Goal: Information Seeking & Learning: Understand process/instructions

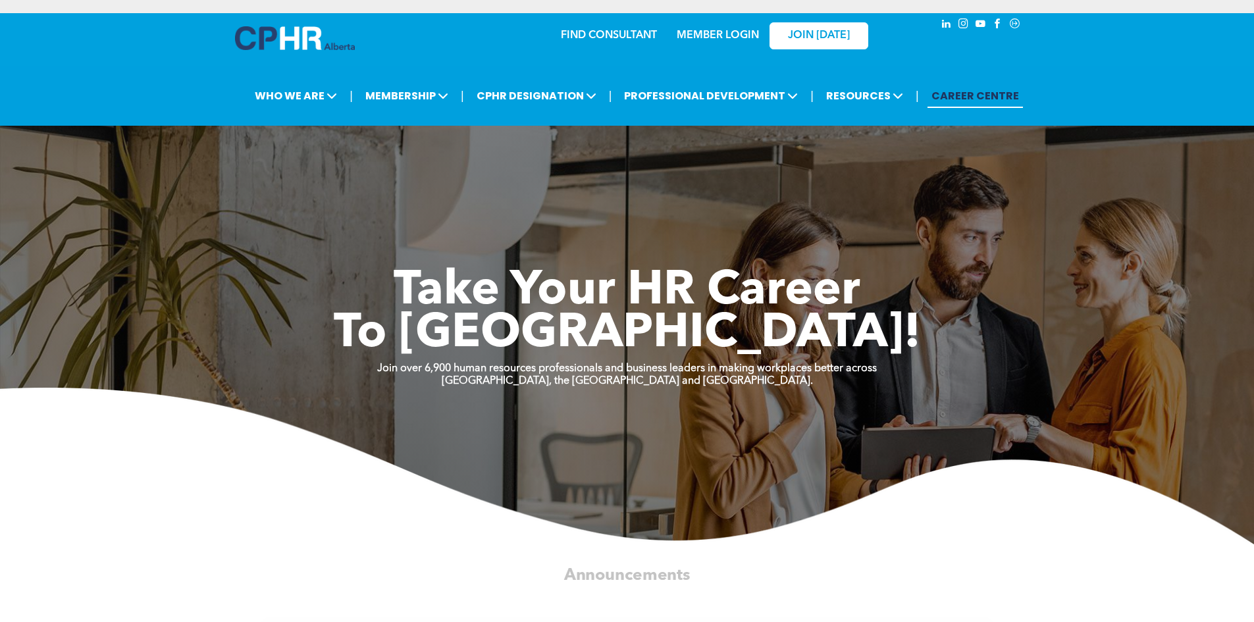
click at [710, 36] on link "MEMBER LOGIN" at bounding box center [718, 35] width 82 height 11
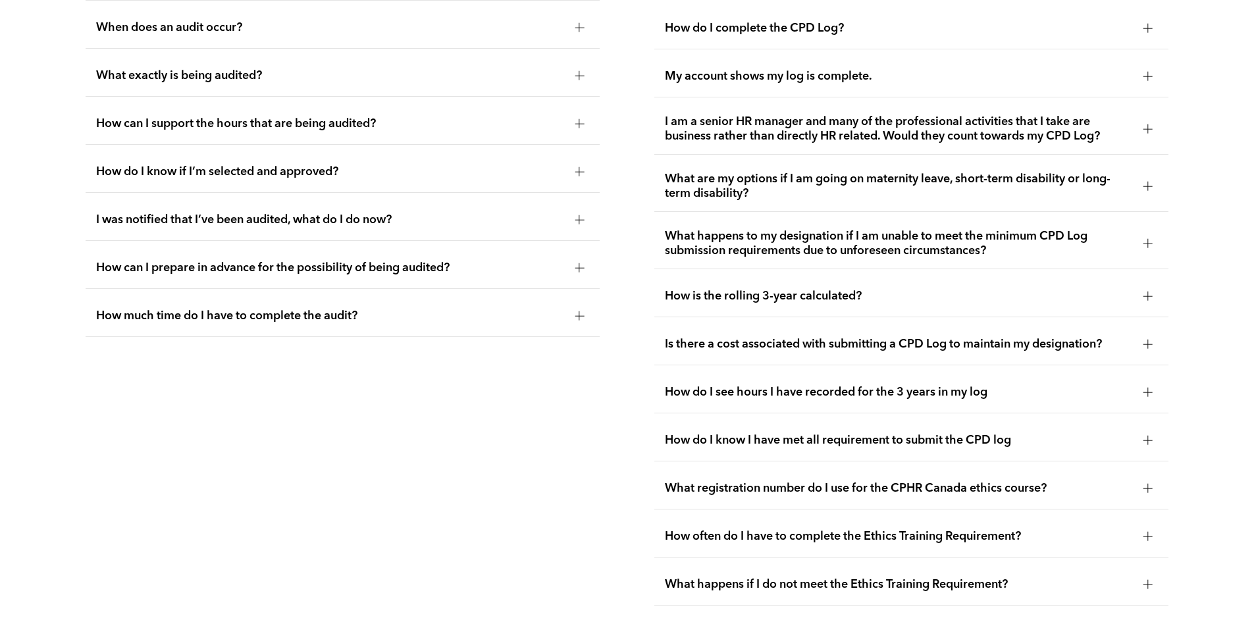
scroll to position [2704, 0]
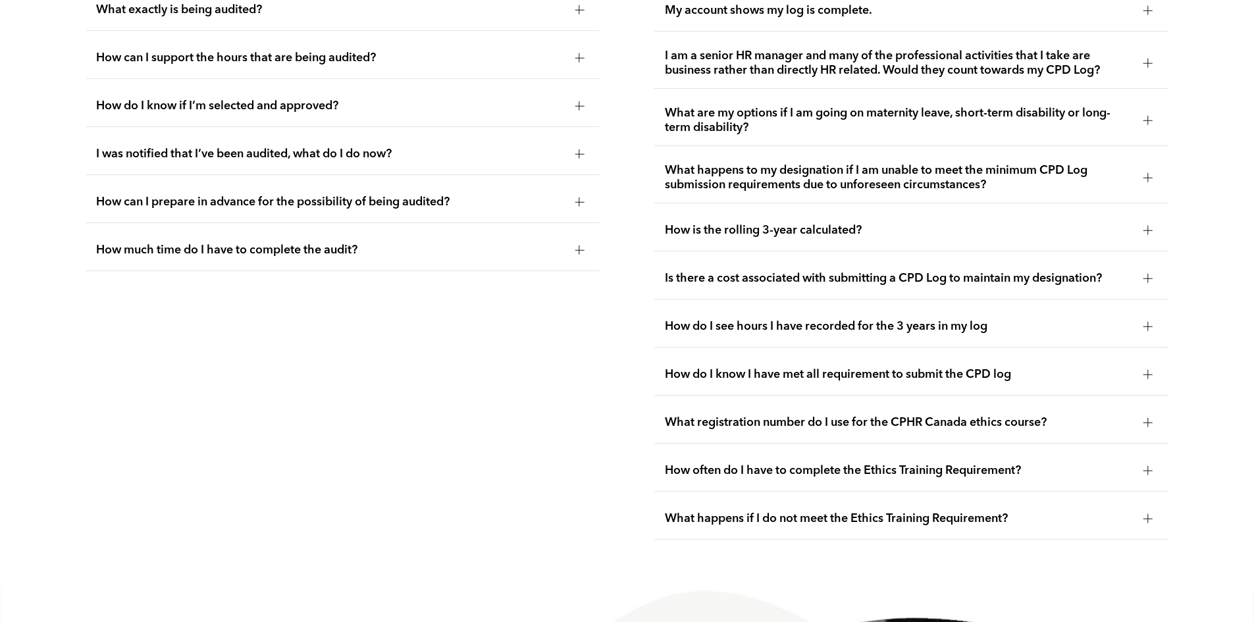
click at [1142, 384] on div at bounding box center [1148, 375] width 20 height 20
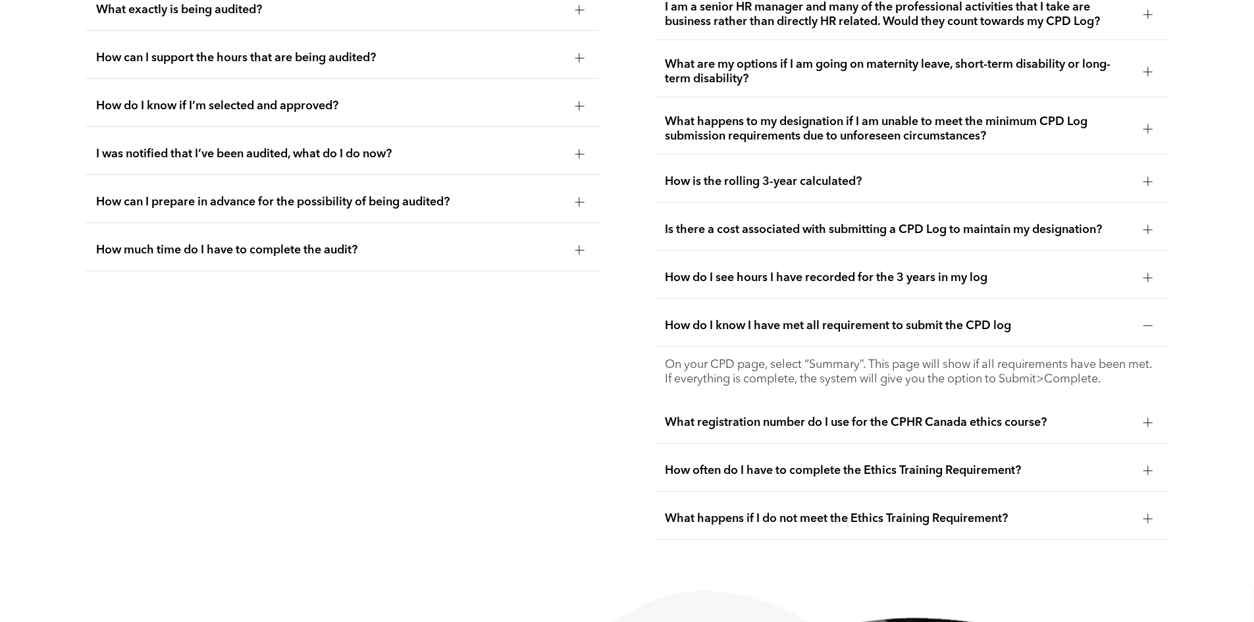
click at [1145, 330] on div at bounding box center [1147, 325] width 9 height 9
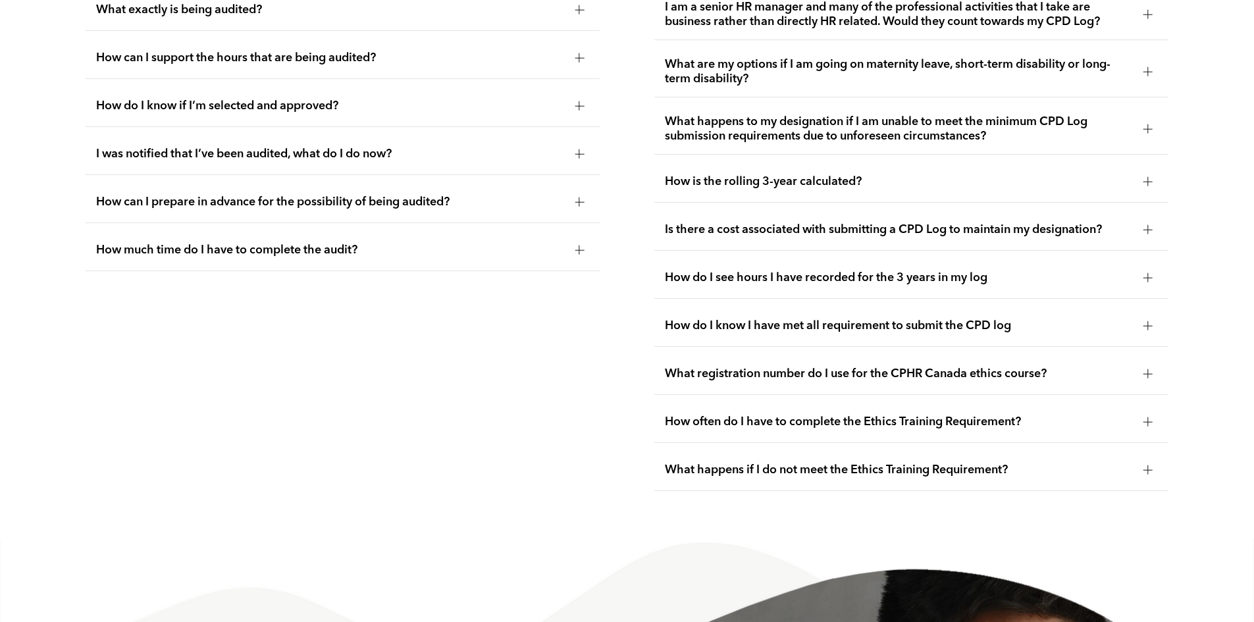
click at [1153, 288] on div at bounding box center [1148, 278] width 20 height 20
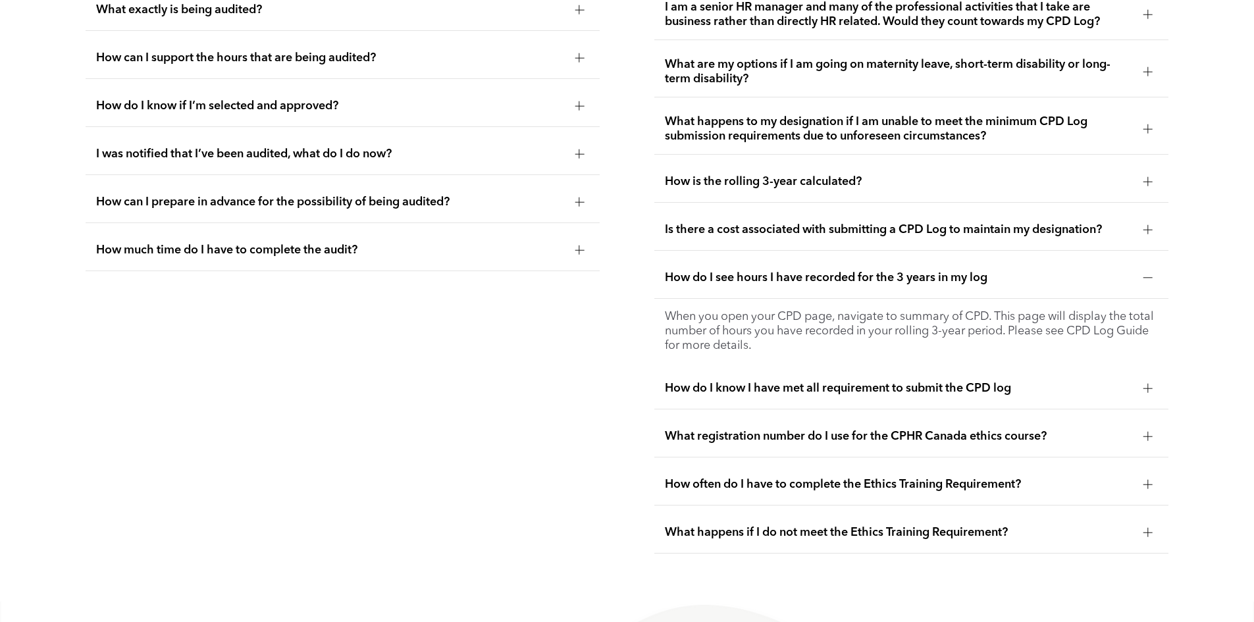
click at [1147, 240] on div at bounding box center [1148, 230] width 20 height 20
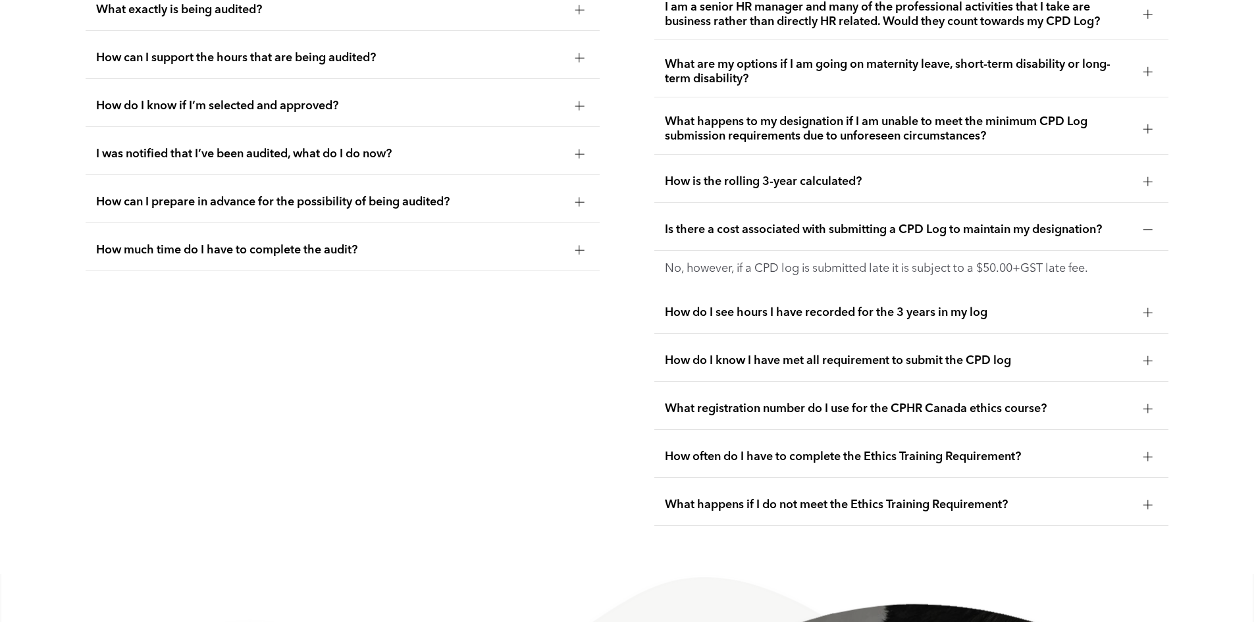
click at [1144, 186] on div at bounding box center [1147, 181] width 9 height 9
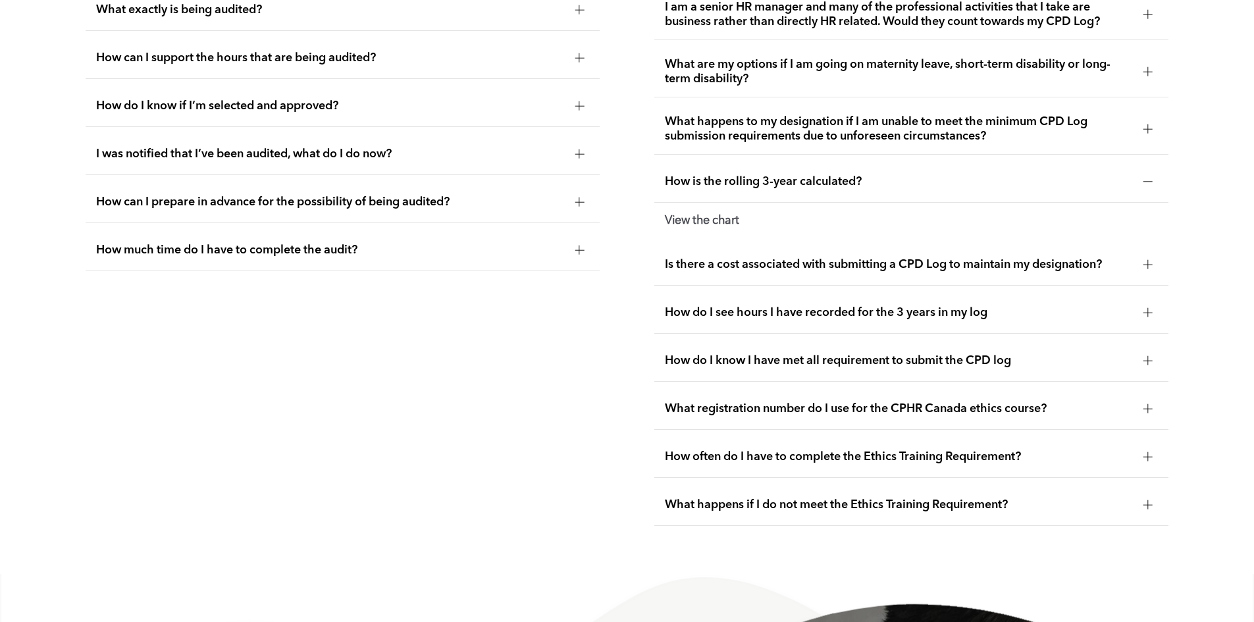
click at [714, 226] on strong "View the chart" at bounding box center [702, 221] width 74 height 12
click at [1149, 134] on div at bounding box center [1147, 128] width 9 height 9
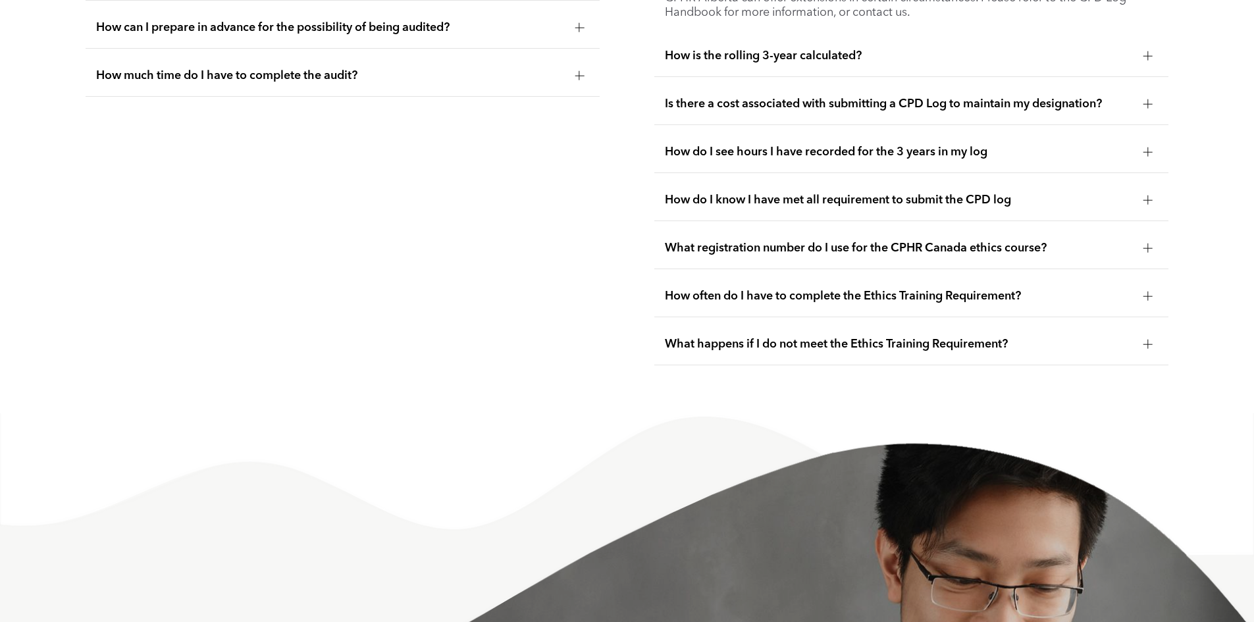
scroll to position [2876, 0]
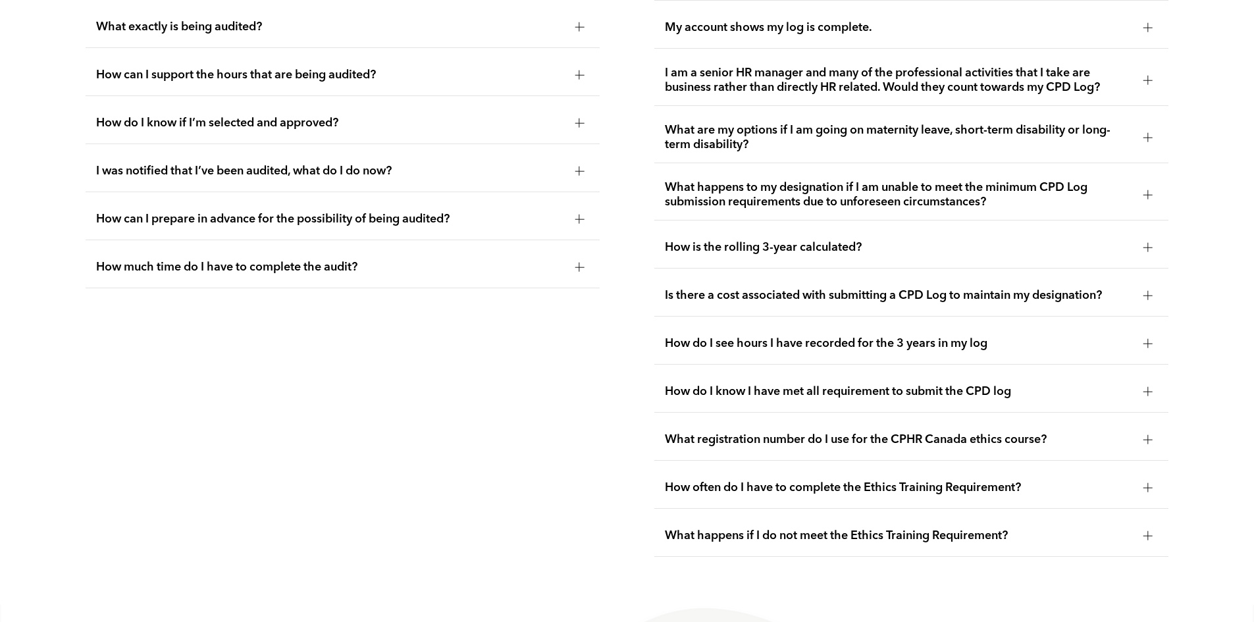
scroll to position [2704, 0]
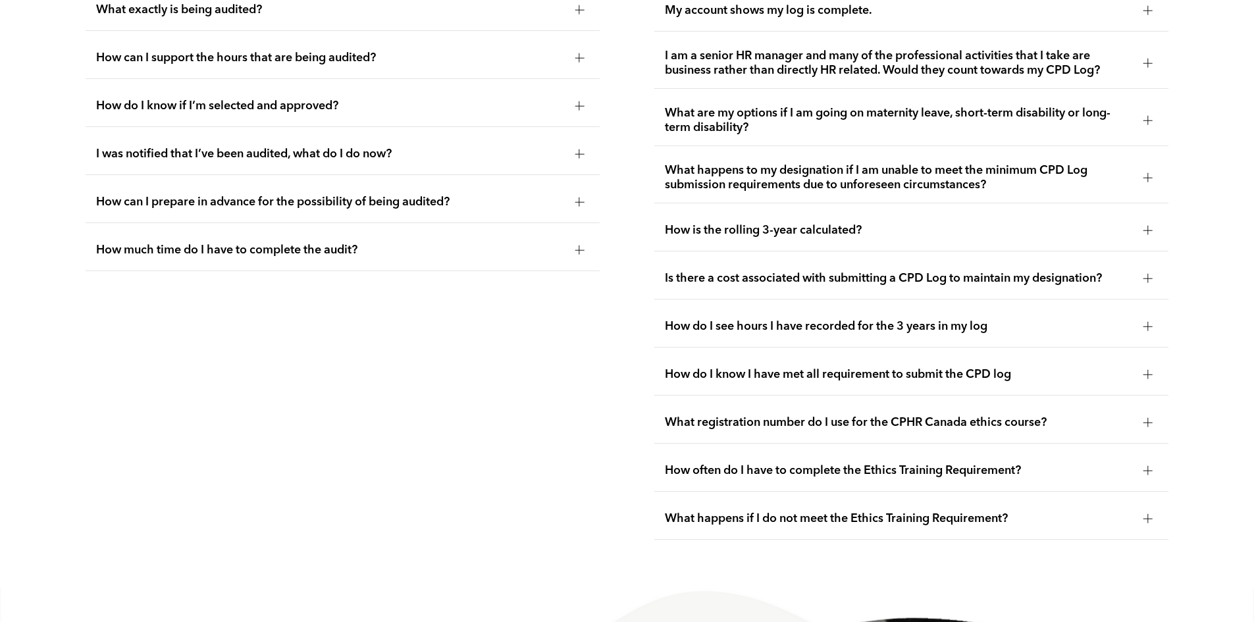
click at [1152, 235] on div at bounding box center [1147, 230] width 9 height 9
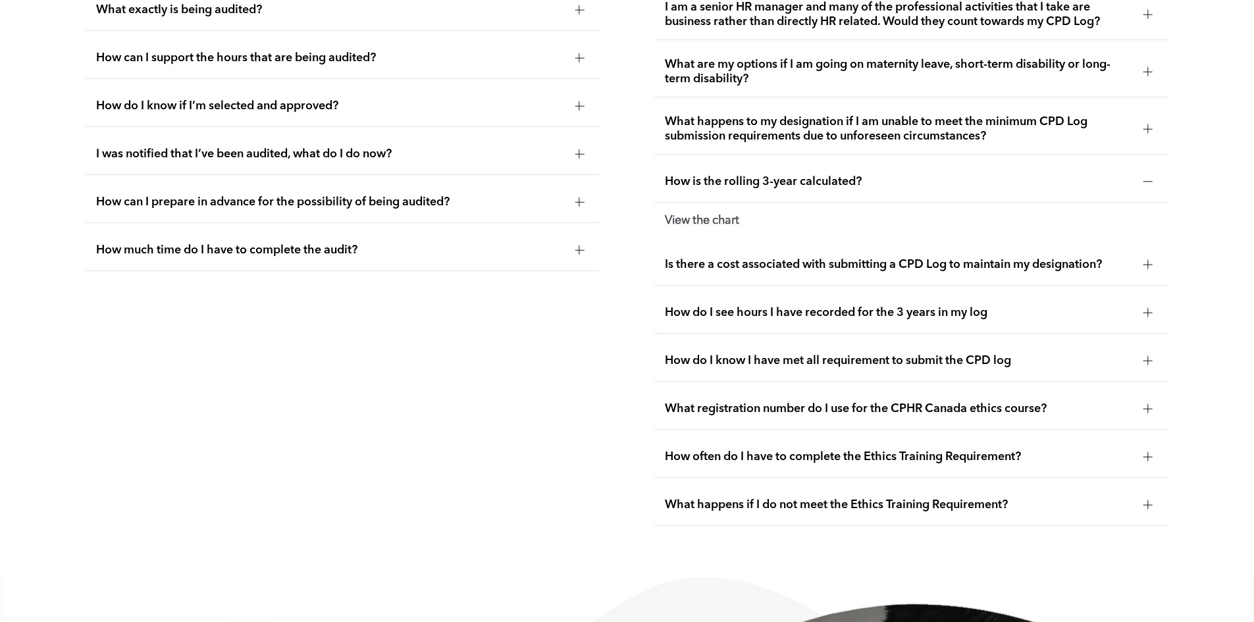
click at [710, 223] on div "View the chart" at bounding box center [911, 221] width 514 height 36
click at [708, 226] on strong "View the chart" at bounding box center [702, 221] width 74 height 12
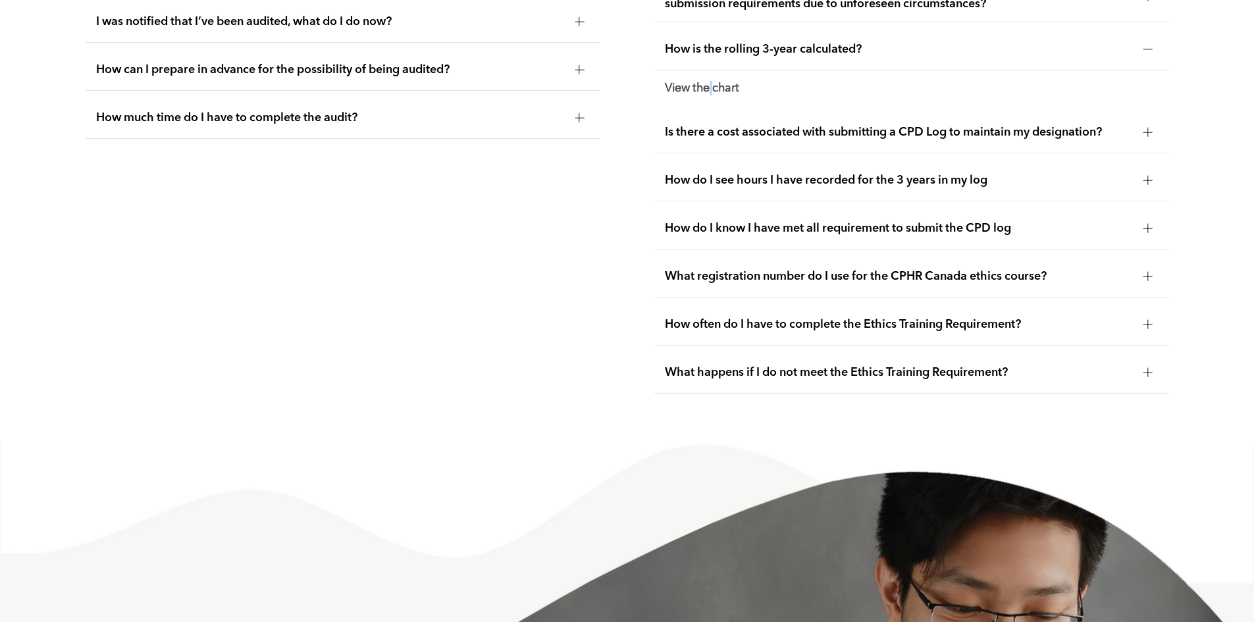
scroll to position [2836, 0]
click at [1083, 236] on span "How do I know I have met all requirement to submit the CPD log" at bounding box center [899, 229] width 468 height 14
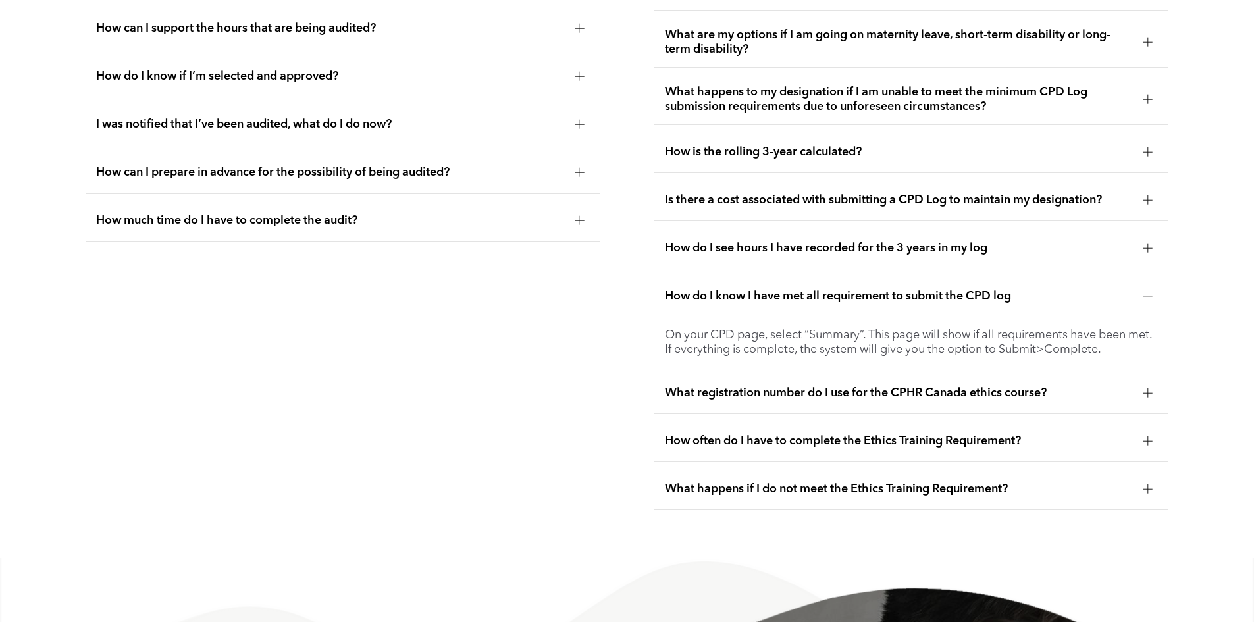
scroll to position [2704, 0]
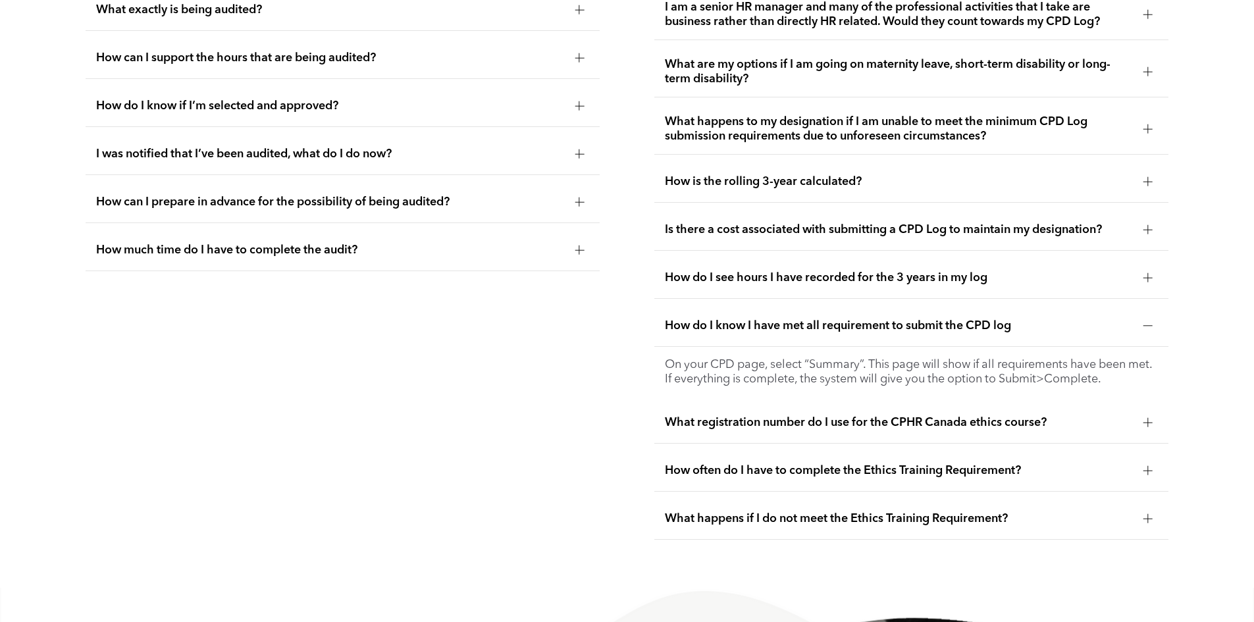
click at [1066, 299] on div "How do I see hours I have recorded for the 3 years in my log" at bounding box center [911, 277] width 514 height 41
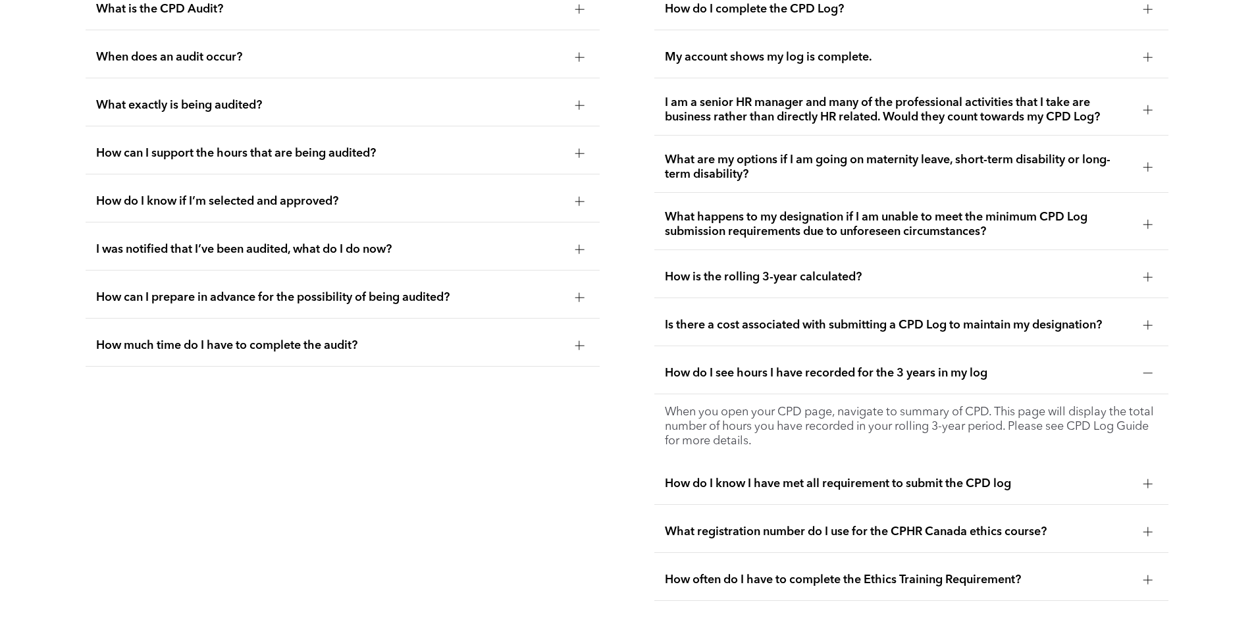
scroll to position [2375, 0]
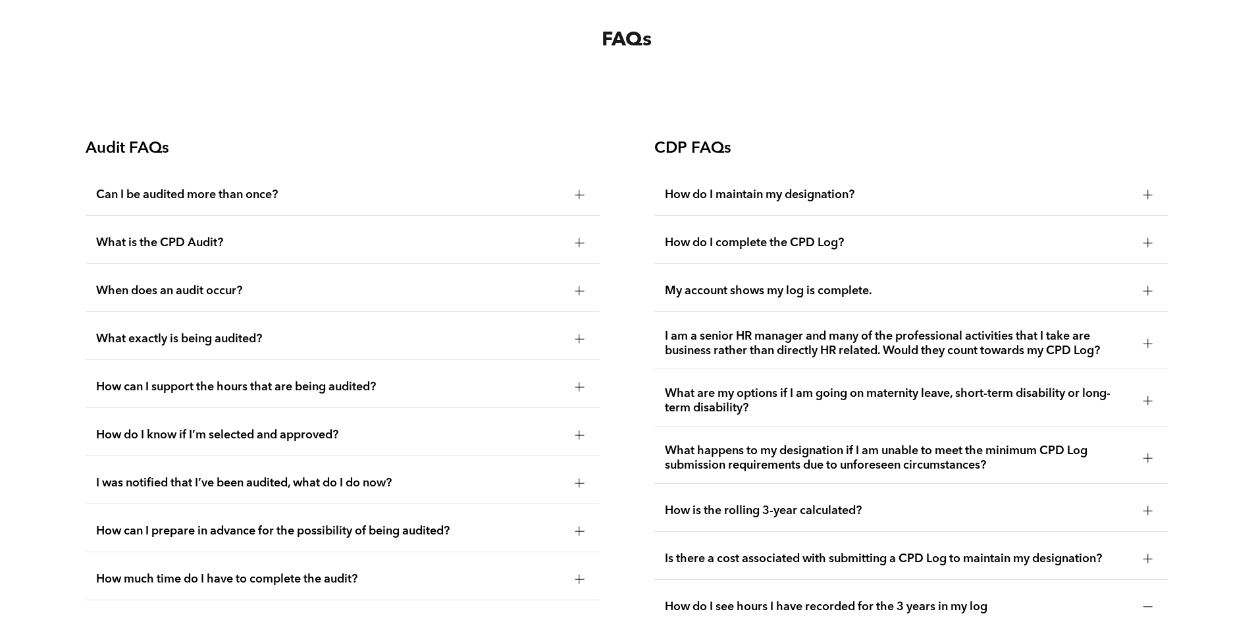
click at [977, 298] on span "My account shows my log is complete." at bounding box center [899, 291] width 468 height 14
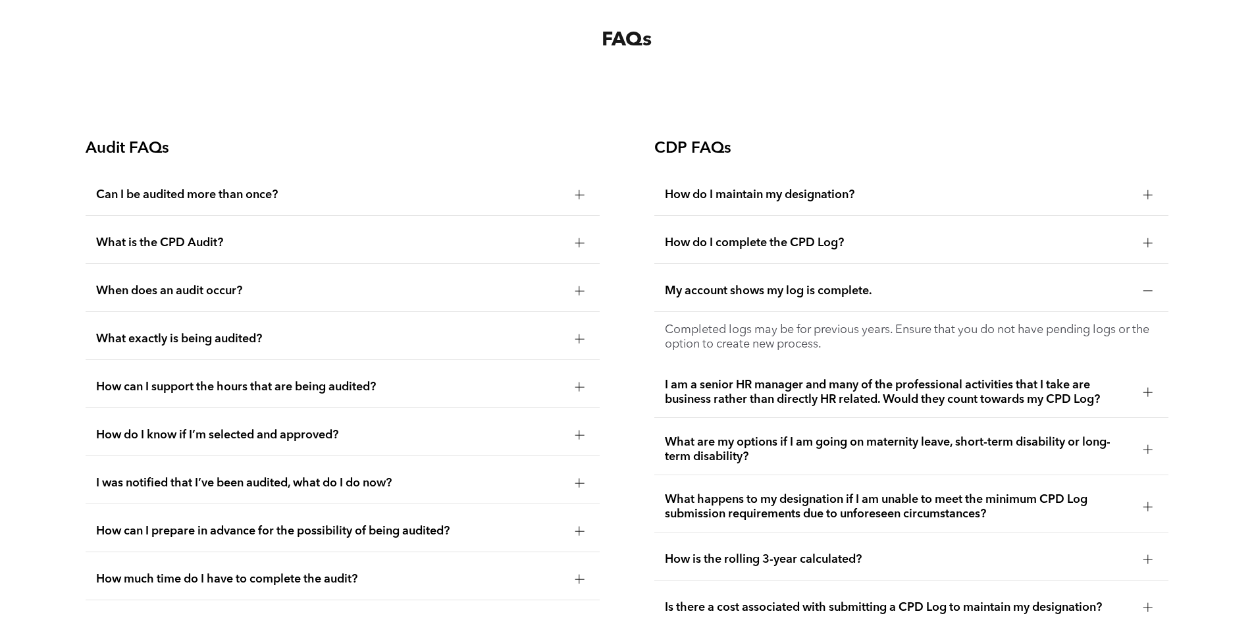
click at [1122, 250] on span "How do I complete the CPD Log?" at bounding box center [899, 243] width 468 height 14
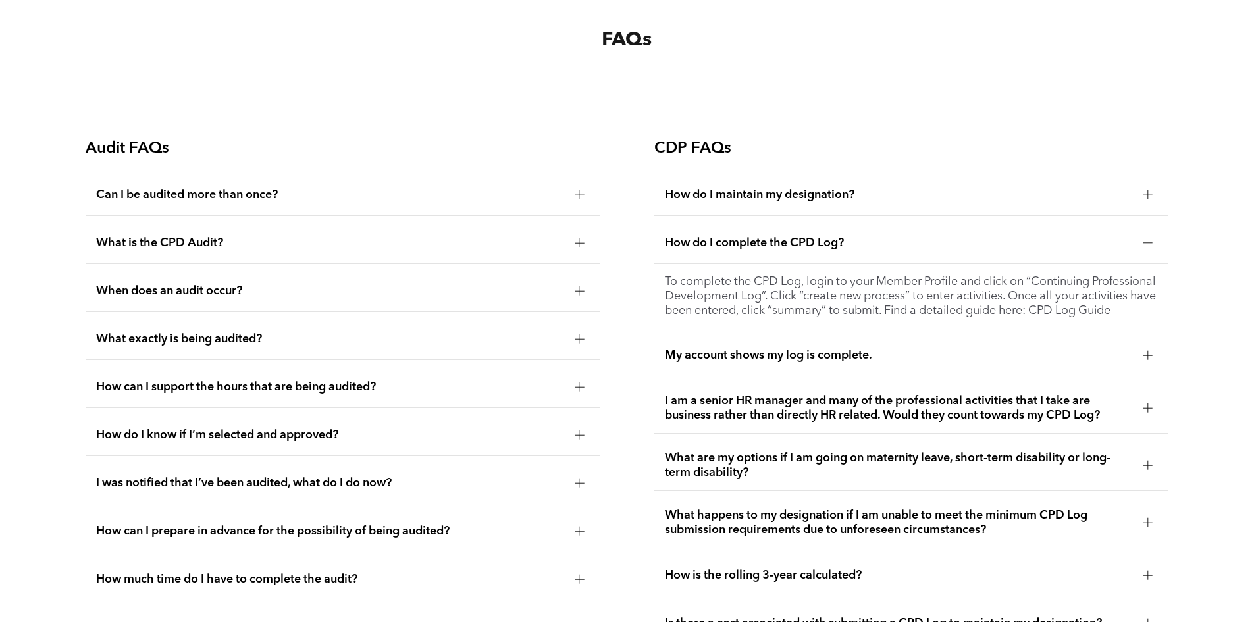
drag, startPoint x: 1120, startPoint y: 211, endPoint x: 1119, endPoint y: 204, distance: 7.3
click at [1120, 202] on span "How do I maintain my designation?" at bounding box center [899, 195] width 468 height 14
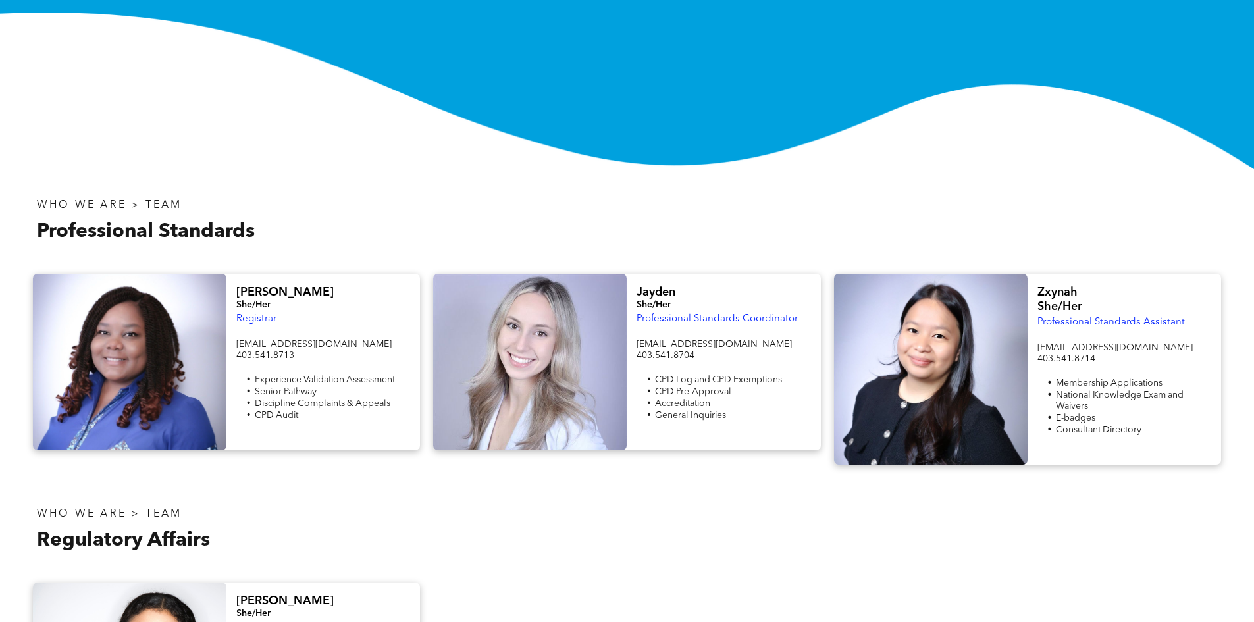
scroll to position [263, 0]
